Goal: Transaction & Acquisition: Purchase product/service

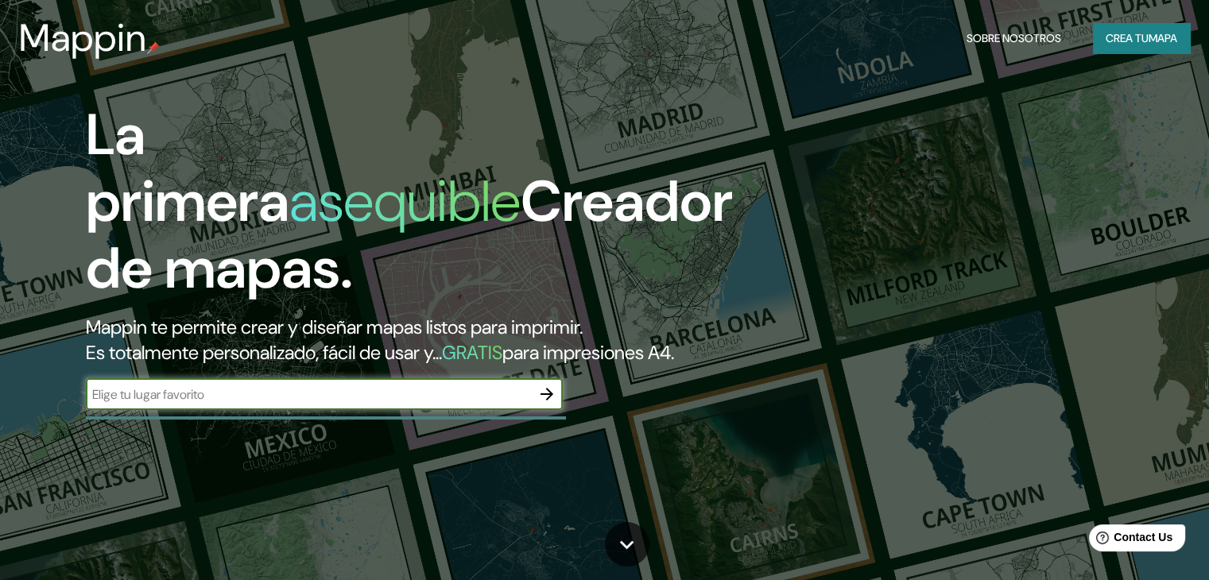
click at [185, 404] on input "text" at bounding box center [308, 395] width 445 height 18
type input "[PERSON_NAME][DATE]"
click at [552, 401] on icon "button" at bounding box center [547, 394] width 13 height 13
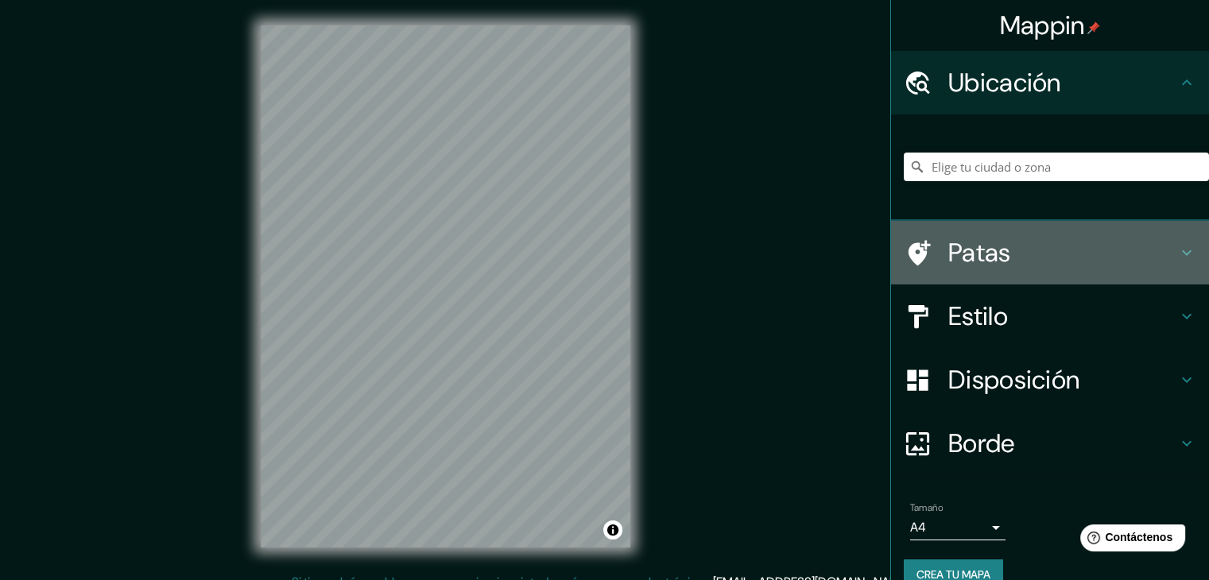
click at [1177, 253] on icon at bounding box center [1186, 252] width 19 height 19
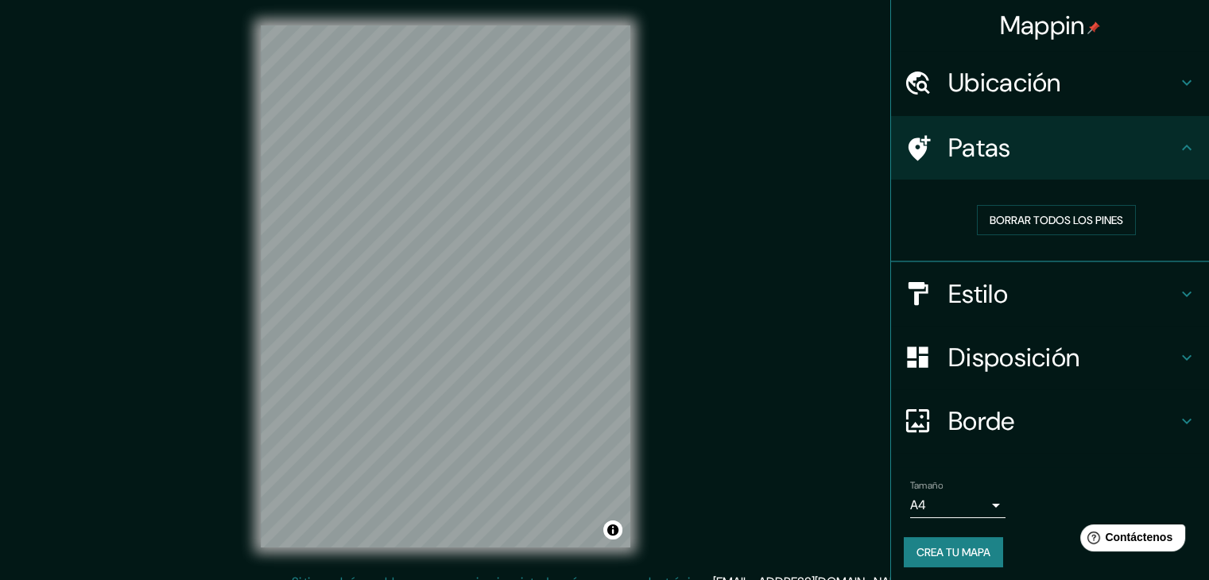
click at [1182, 148] on icon at bounding box center [1187, 148] width 10 height 6
click at [1177, 141] on icon at bounding box center [1186, 147] width 19 height 19
click at [1177, 153] on icon at bounding box center [1186, 147] width 19 height 19
click at [1170, 305] on div "Estilo" at bounding box center [1050, 294] width 318 height 64
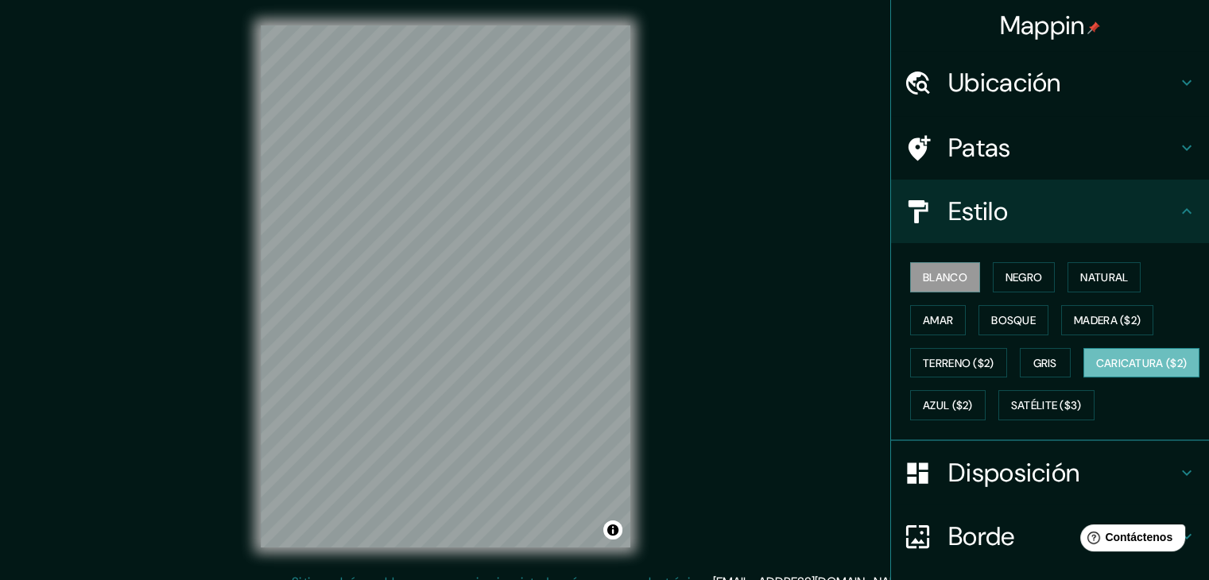
click at [1096, 370] on font "Caricatura ($2)" at bounding box center [1141, 363] width 91 height 14
click at [995, 315] on font "Bosque" at bounding box center [1013, 320] width 45 height 14
click at [946, 276] on font "Blanco" at bounding box center [945, 277] width 45 height 14
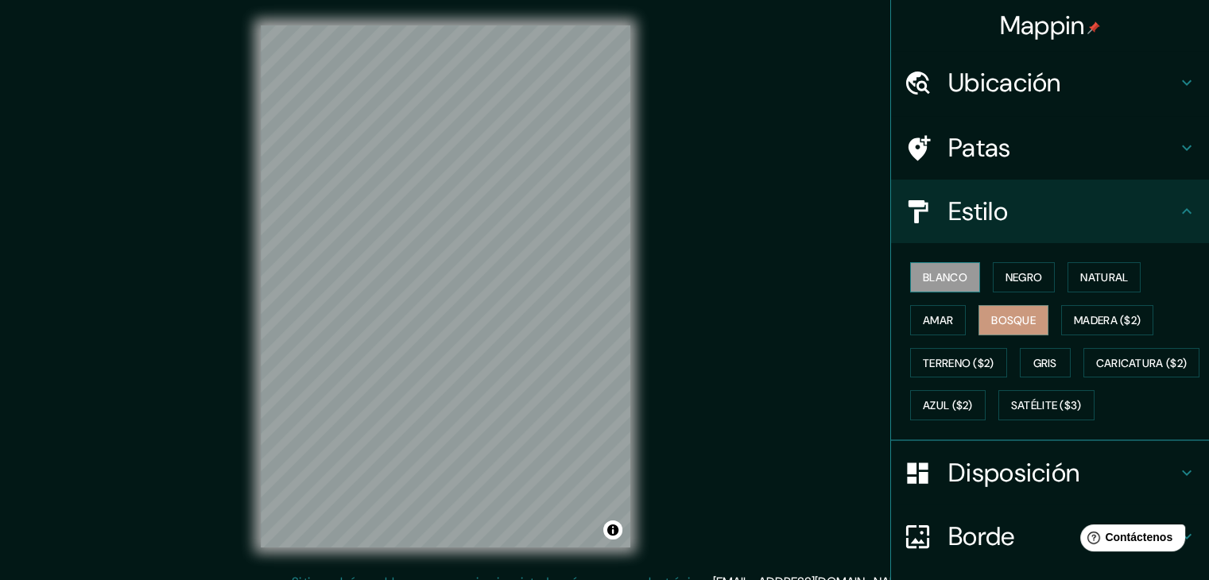
click at [946, 276] on font "Blanco" at bounding box center [945, 277] width 45 height 14
click at [1017, 274] on font "Negro" at bounding box center [1024, 277] width 37 height 14
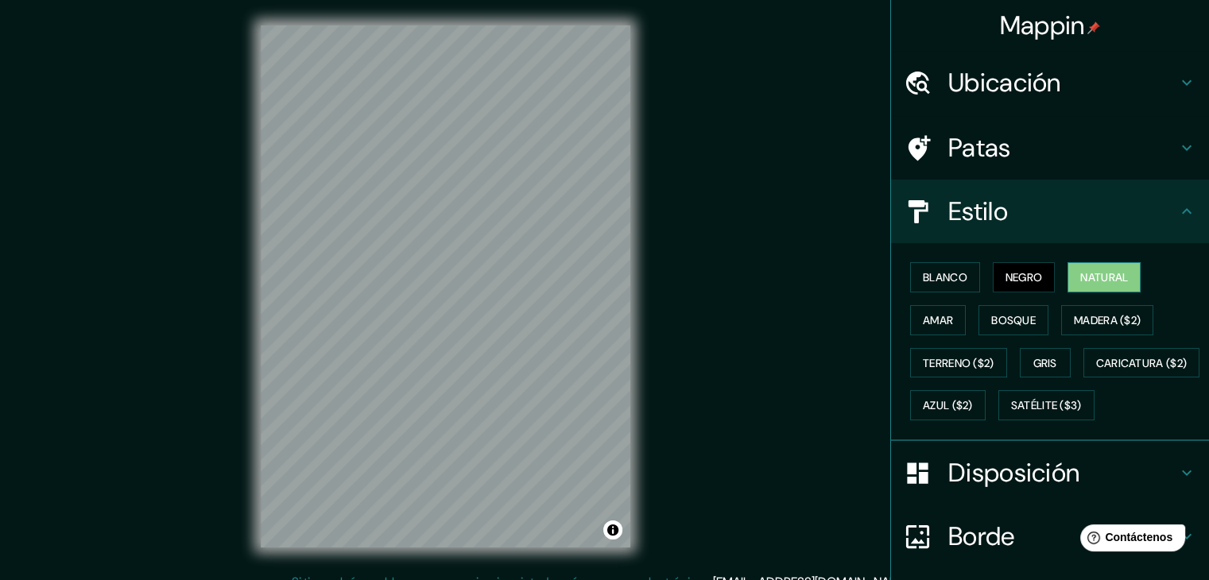
click at [1091, 277] on font "Natural" at bounding box center [1104, 277] width 48 height 14
click at [910, 328] on button "Amar" at bounding box center [938, 320] width 56 height 30
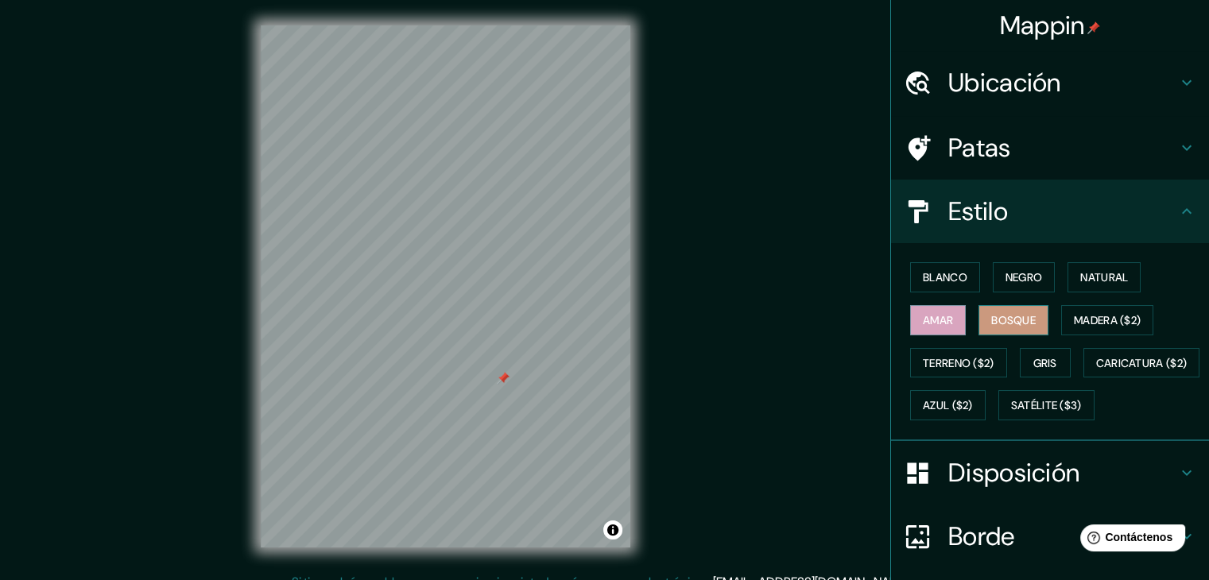
click at [999, 314] on font "Bosque" at bounding box center [1013, 320] width 45 height 14
click at [1087, 313] on font "Madera ($2)" at bounding box center [1107, 320] width 67 height 14
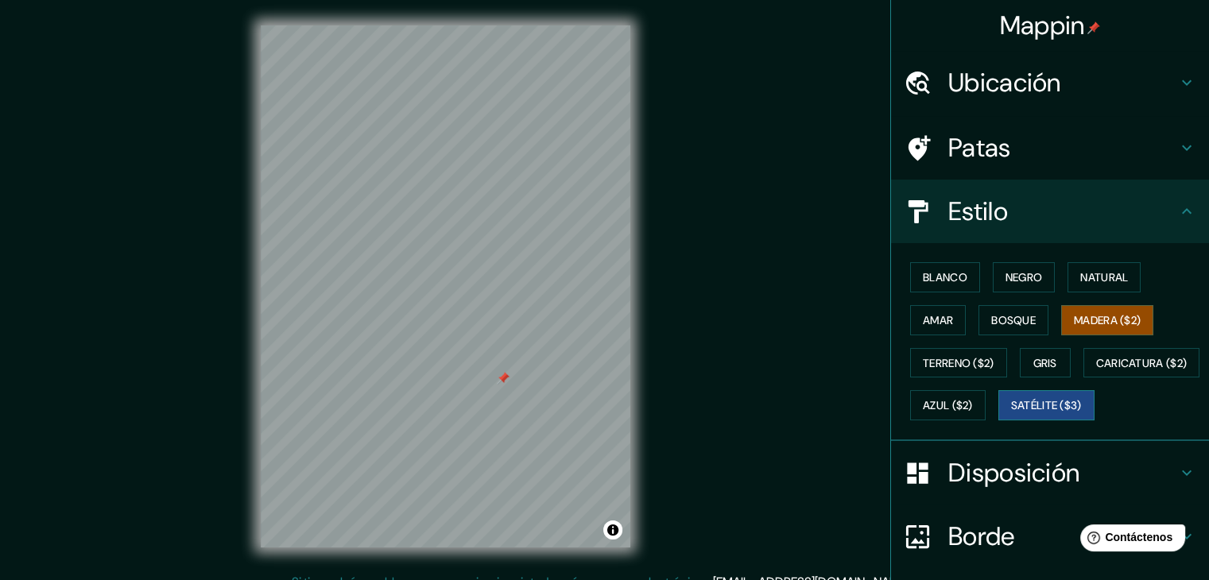
click at [1011, 413] on font "Satélite ($3)" at bounding box center [1046, 406] width 71 height 14
click at [973, 399] on font "Azul ($2)" at bounding box center [948, 406] width 50 height 14
